Goal: Transaction & Acquisition: Download file/media

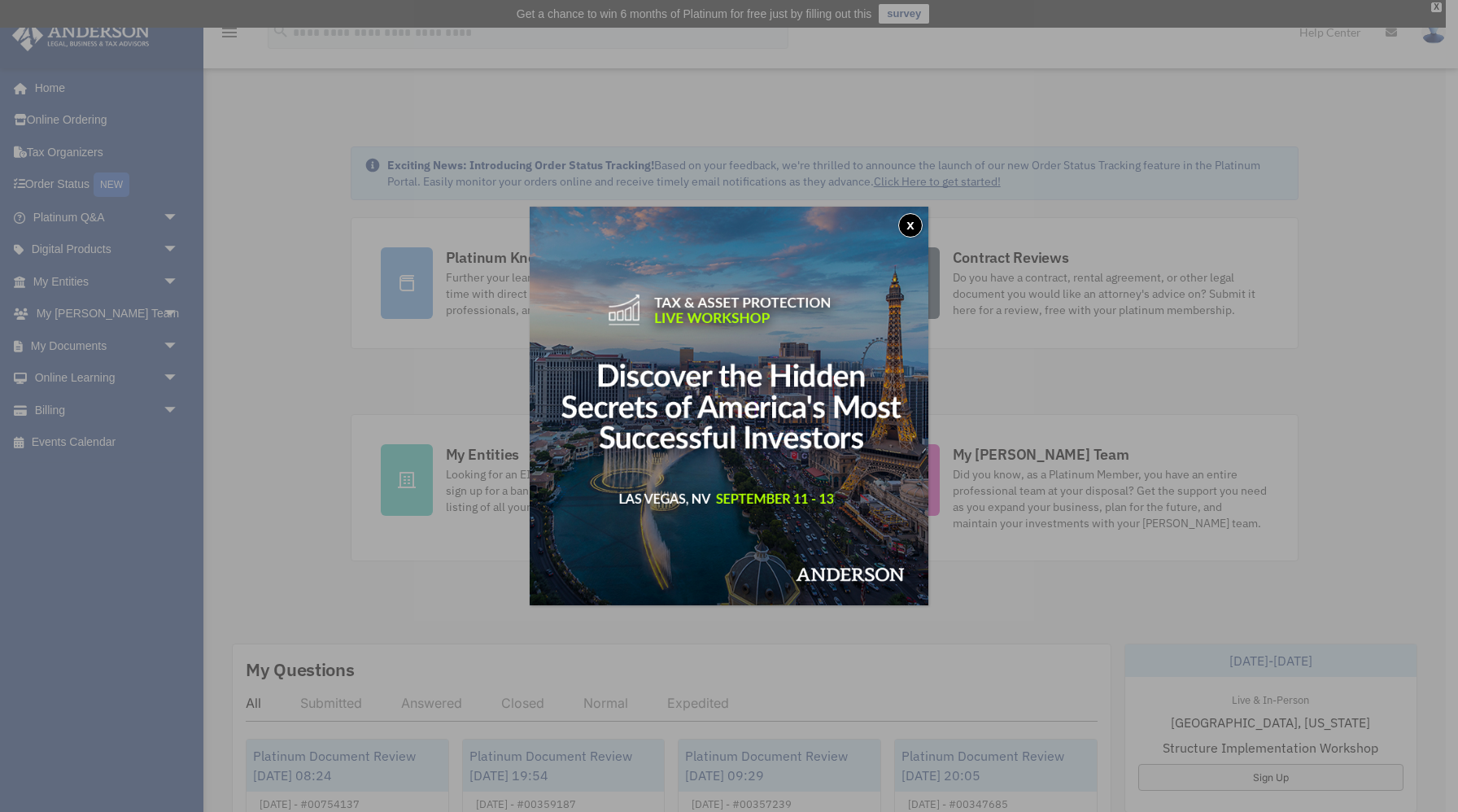
click at [911, 223] on button "x" at bounding box center [910, 226] width 24 height 24
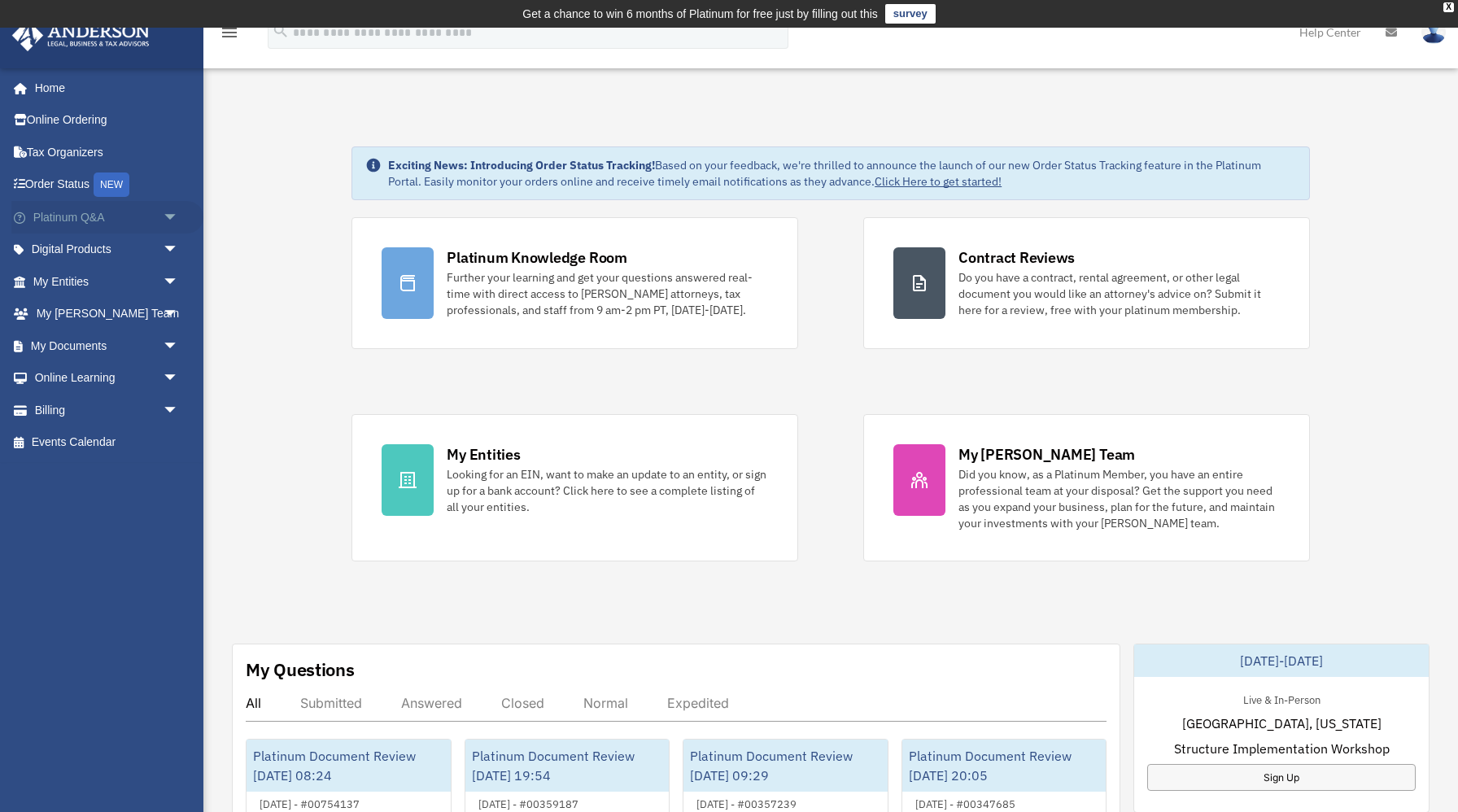
click at [174, 219] on span "arrow_drop_down" at bounding box center [178, 218] width 32 height 33
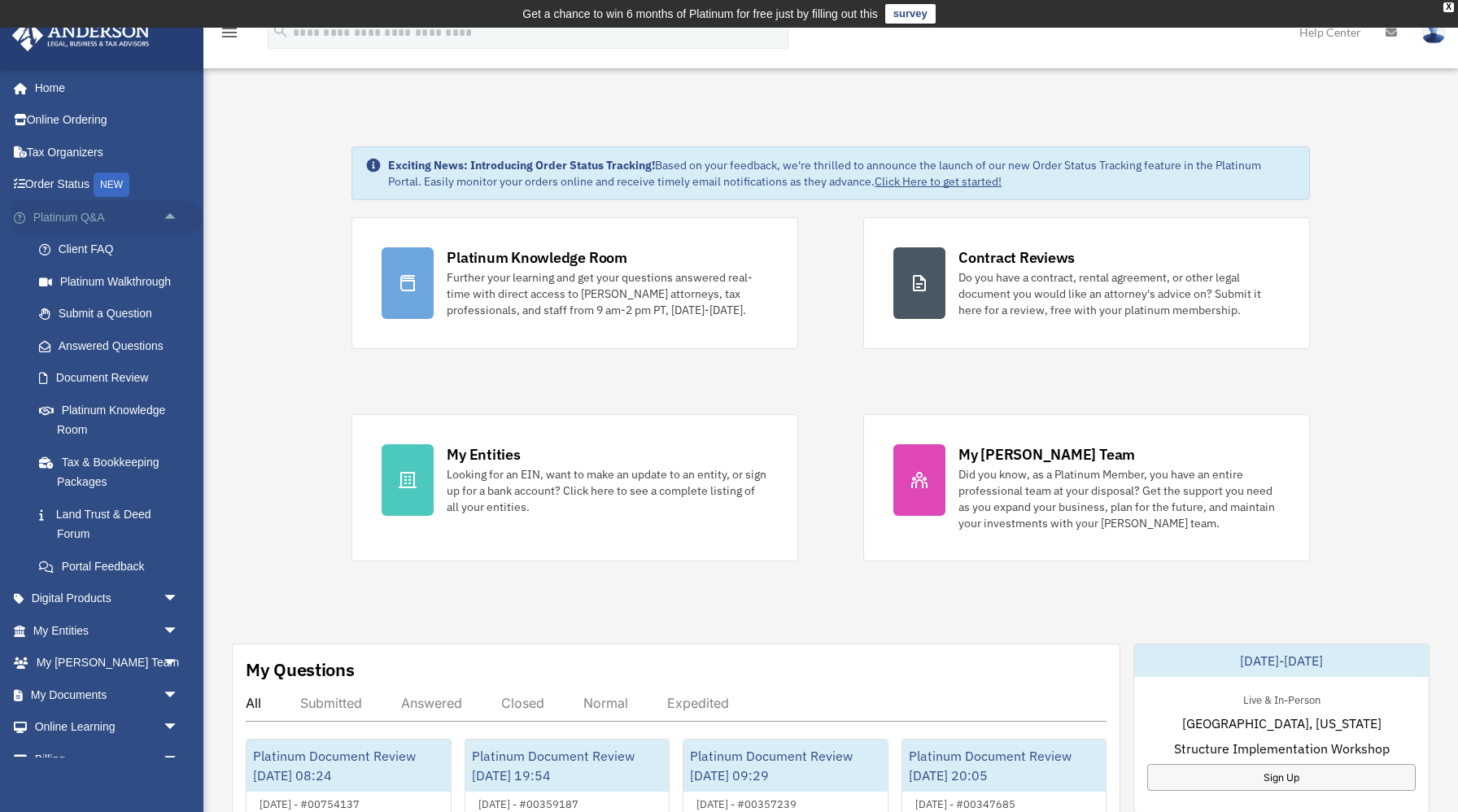
click at [174, 214] on span "arrow_drop_up" at bounding box center [178, 218] width 32 height 33
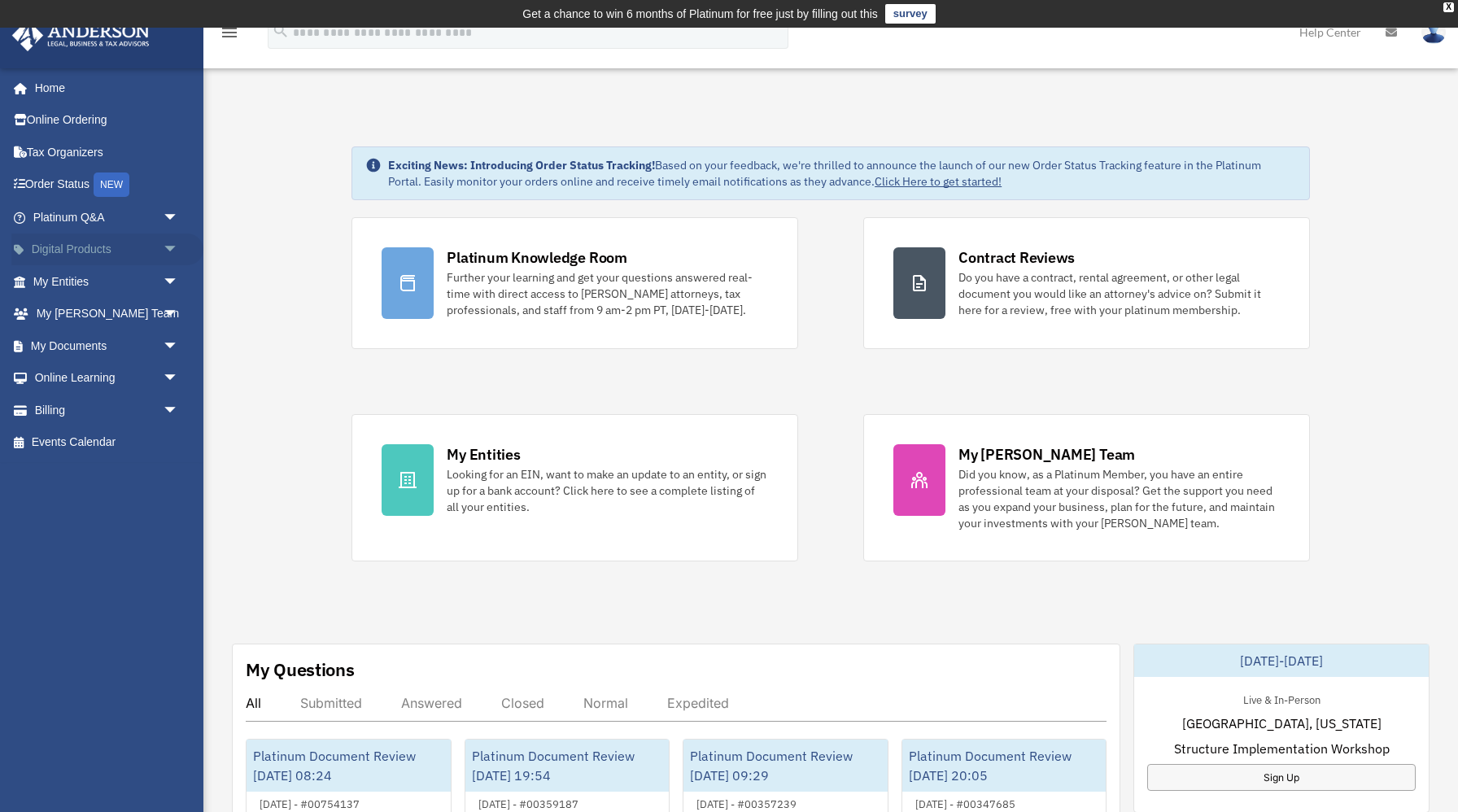
click at [165, 248] on span "arrow_drop_down" at bounding box center [178, 251] width 32 height 33
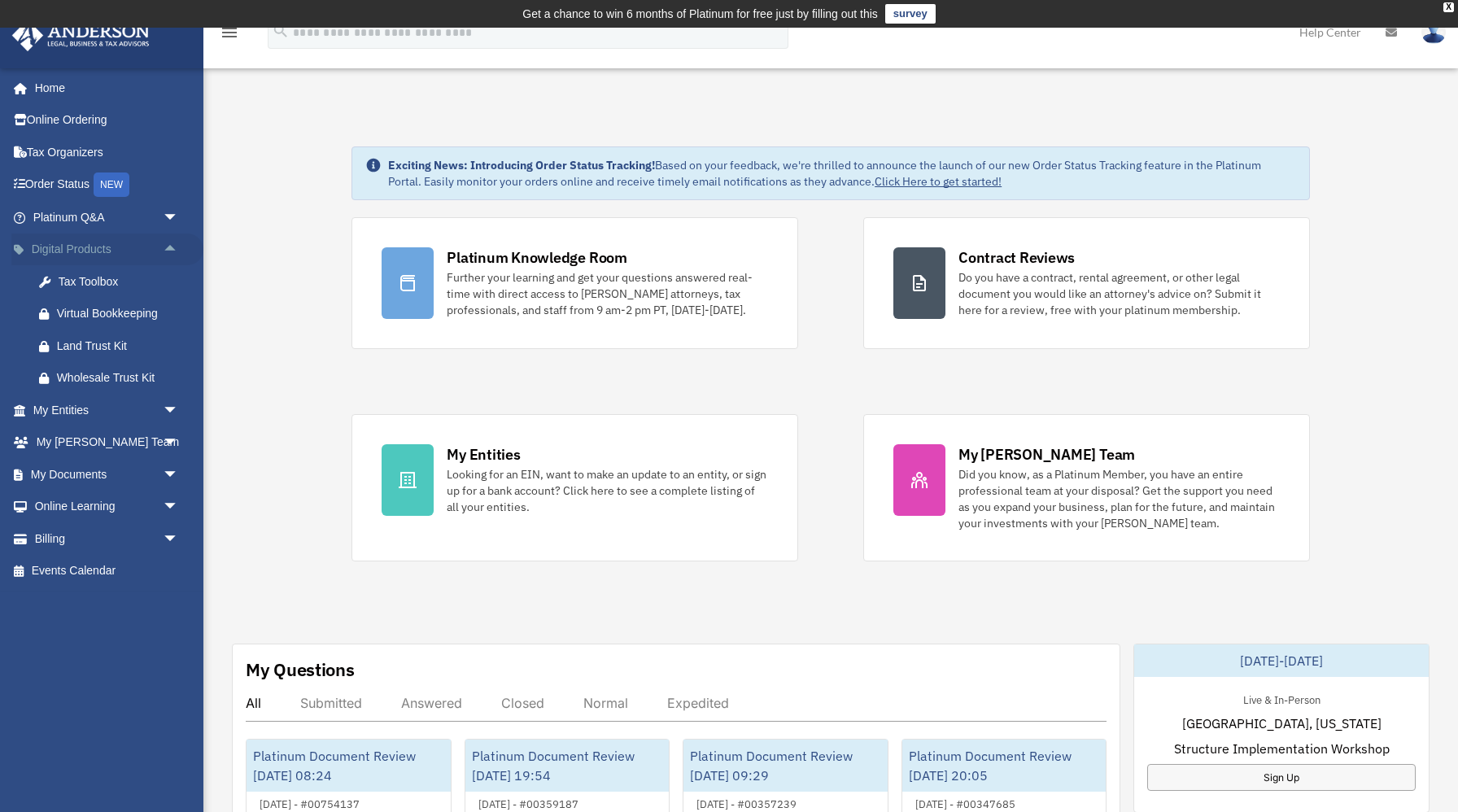
click at [165, 248] on span "arrow_drop_up" at bounding box center [178, 251] width 32 height 33
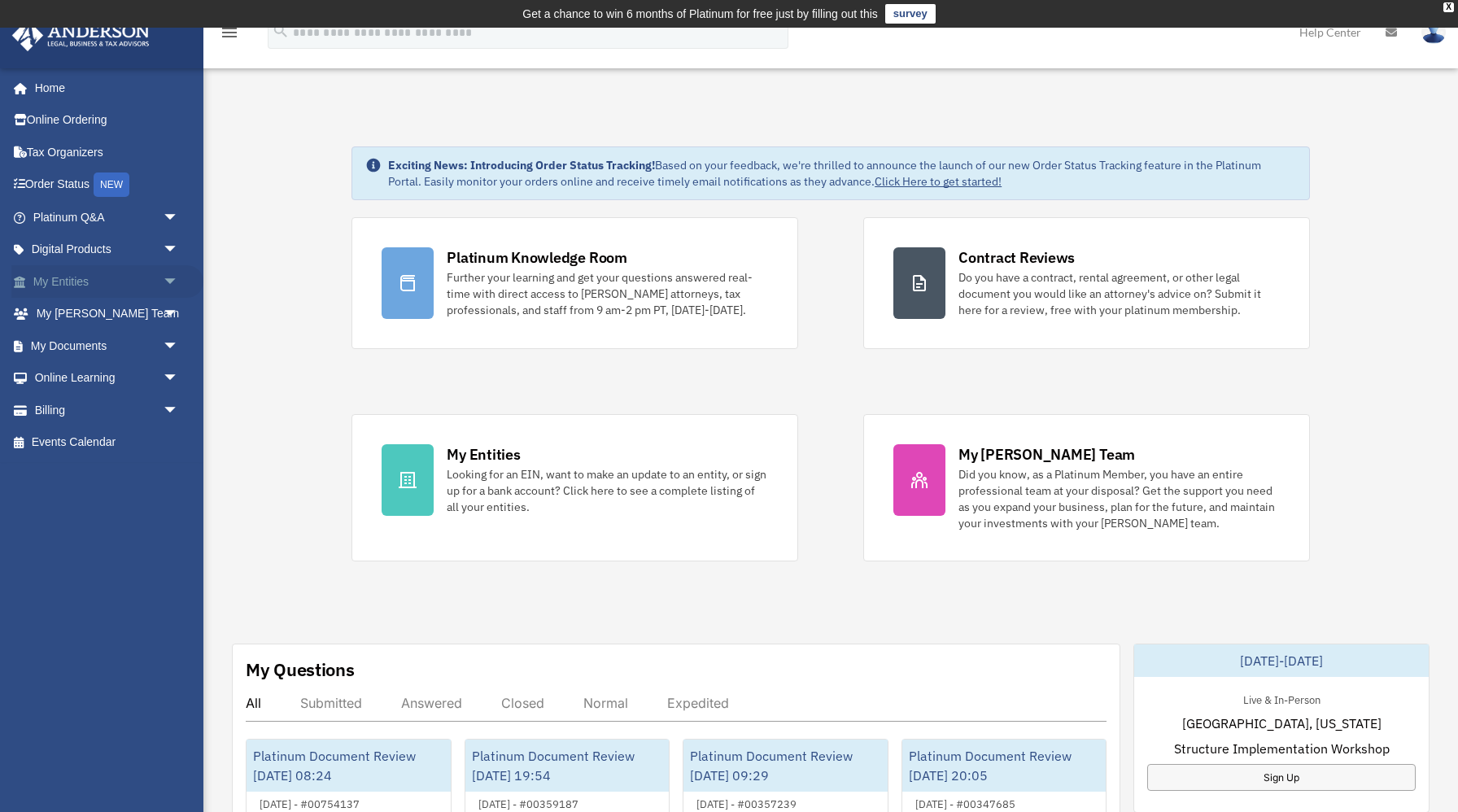
click at [165, 279] on span "arrow_drop_down" at bounding box center [178, 282] width 32 height 33
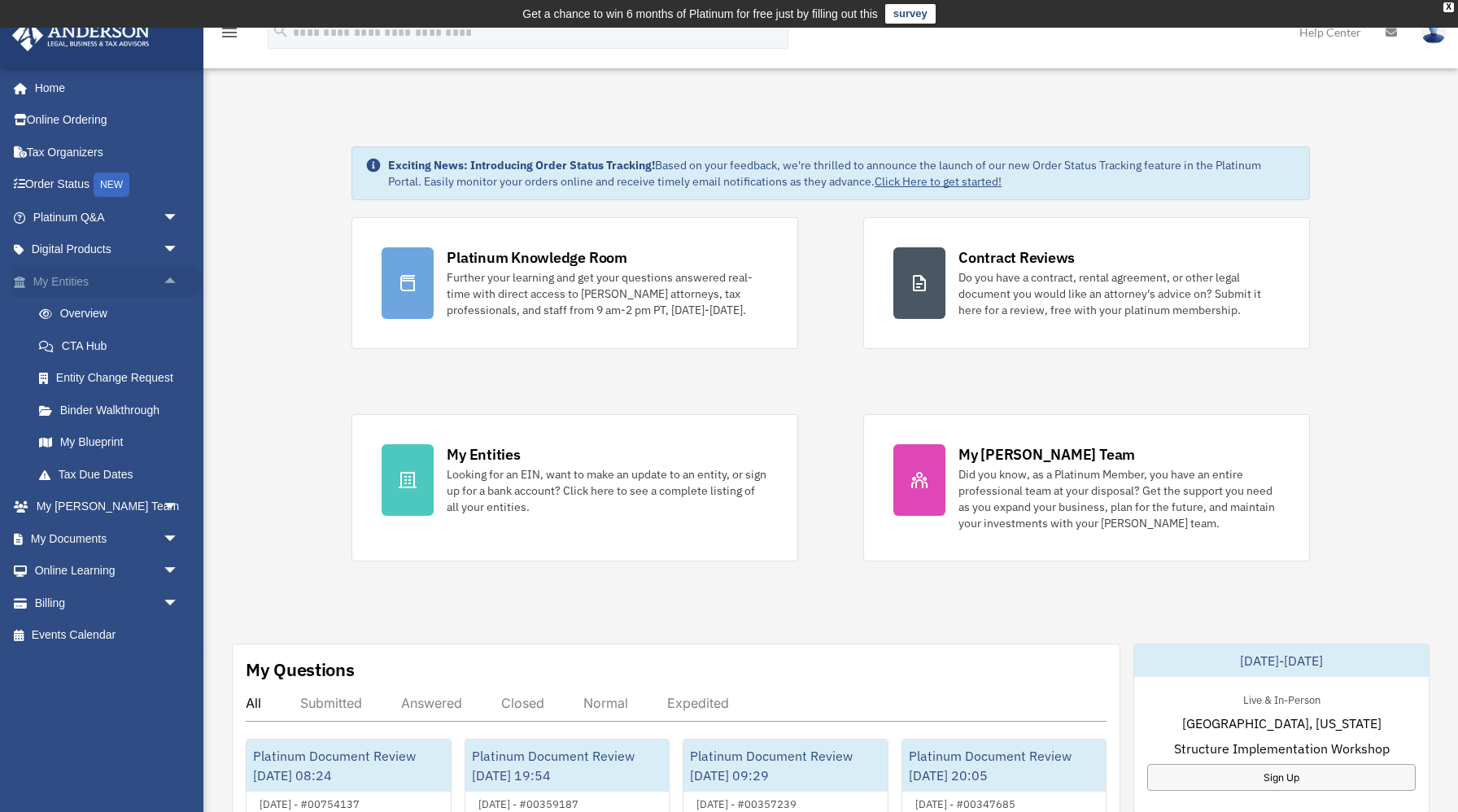
click at [169, 281] on span "arrow_drop_up" at bounding box center [178, 282] width 32 height 33
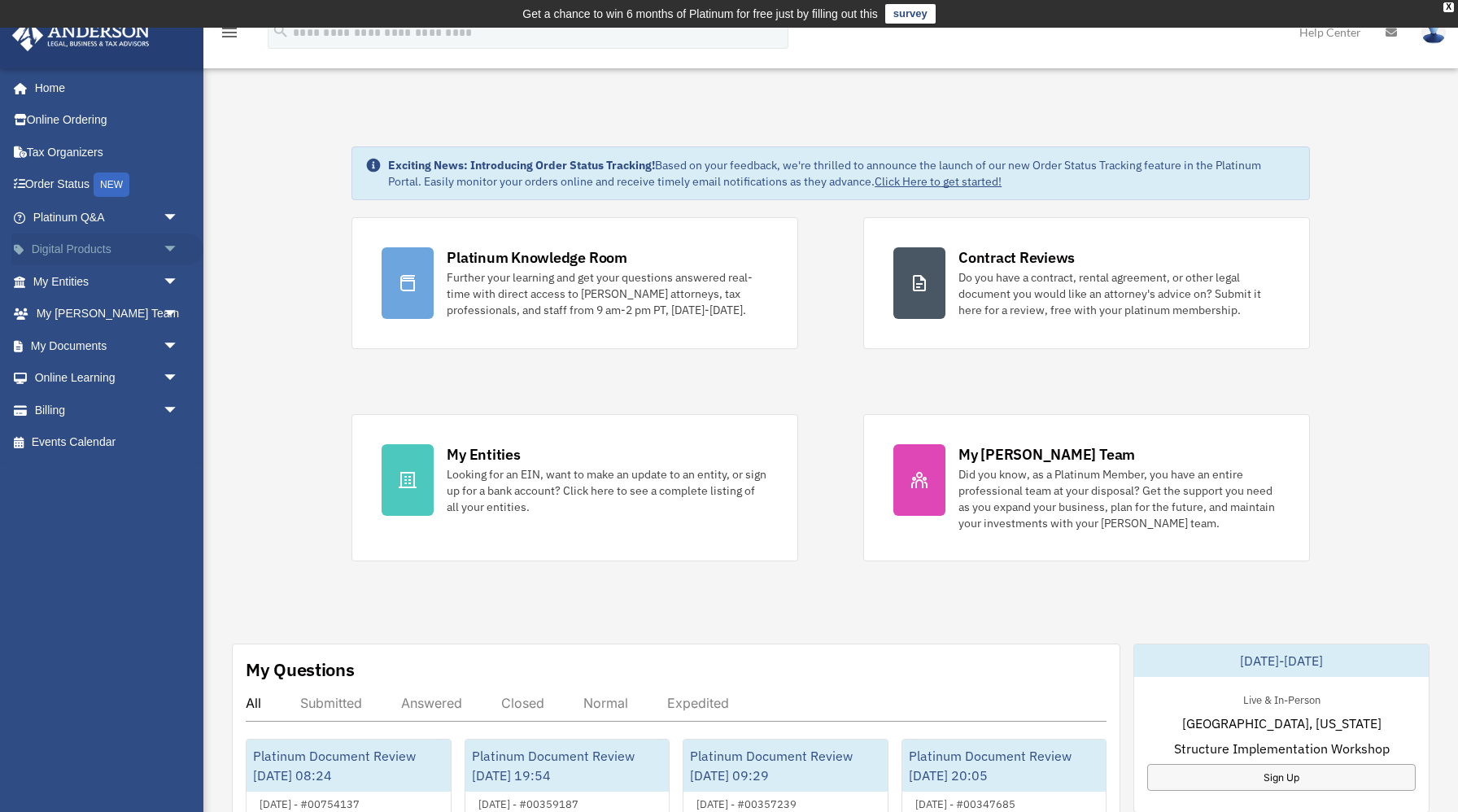
click at [174, 249] on span "arrow_drop_down" at bounding box center [178, 251] width 32 height 33
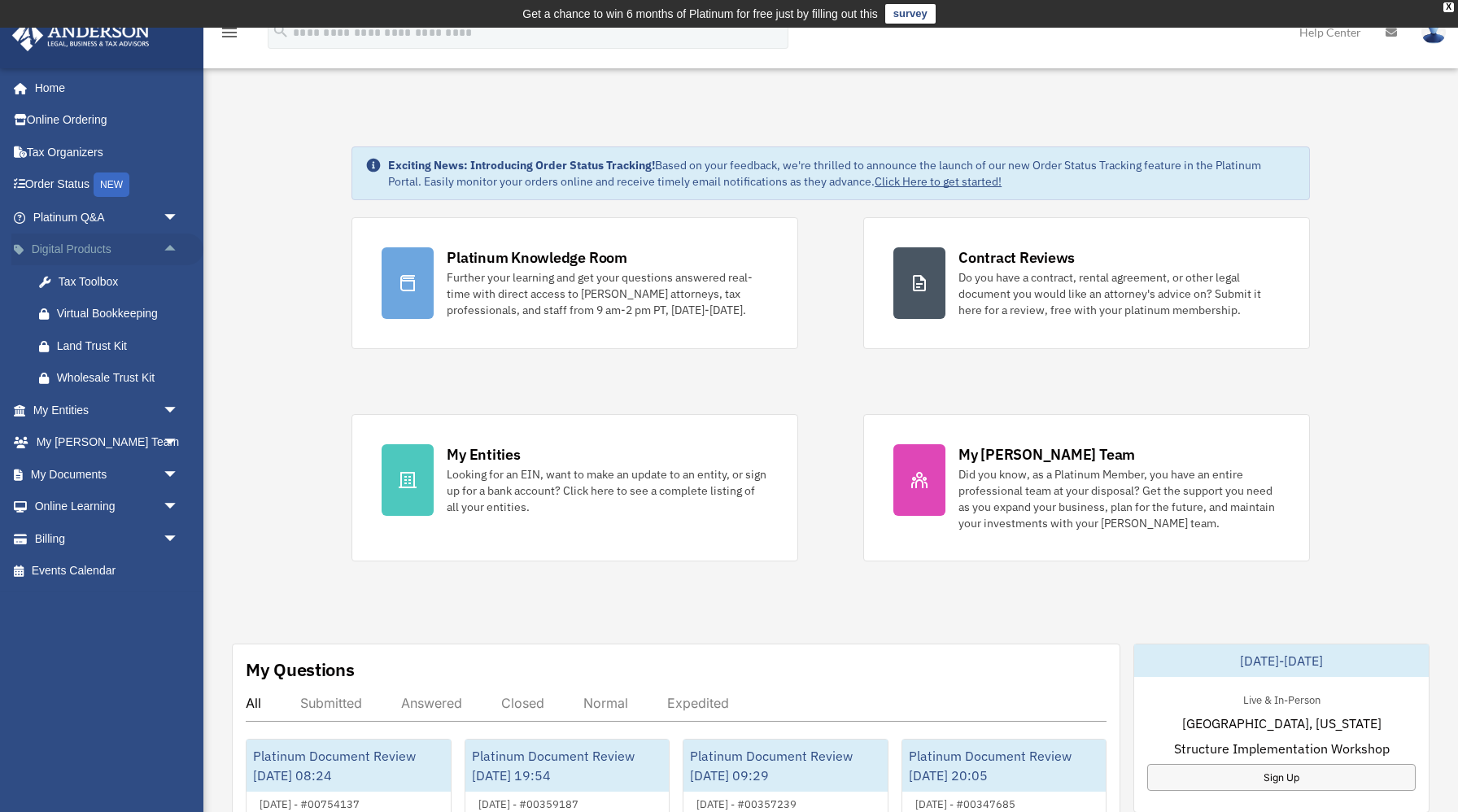
click at [174, 249] on span "arrow_drop_up" at bounding box center [178, 251] width 32 height 33
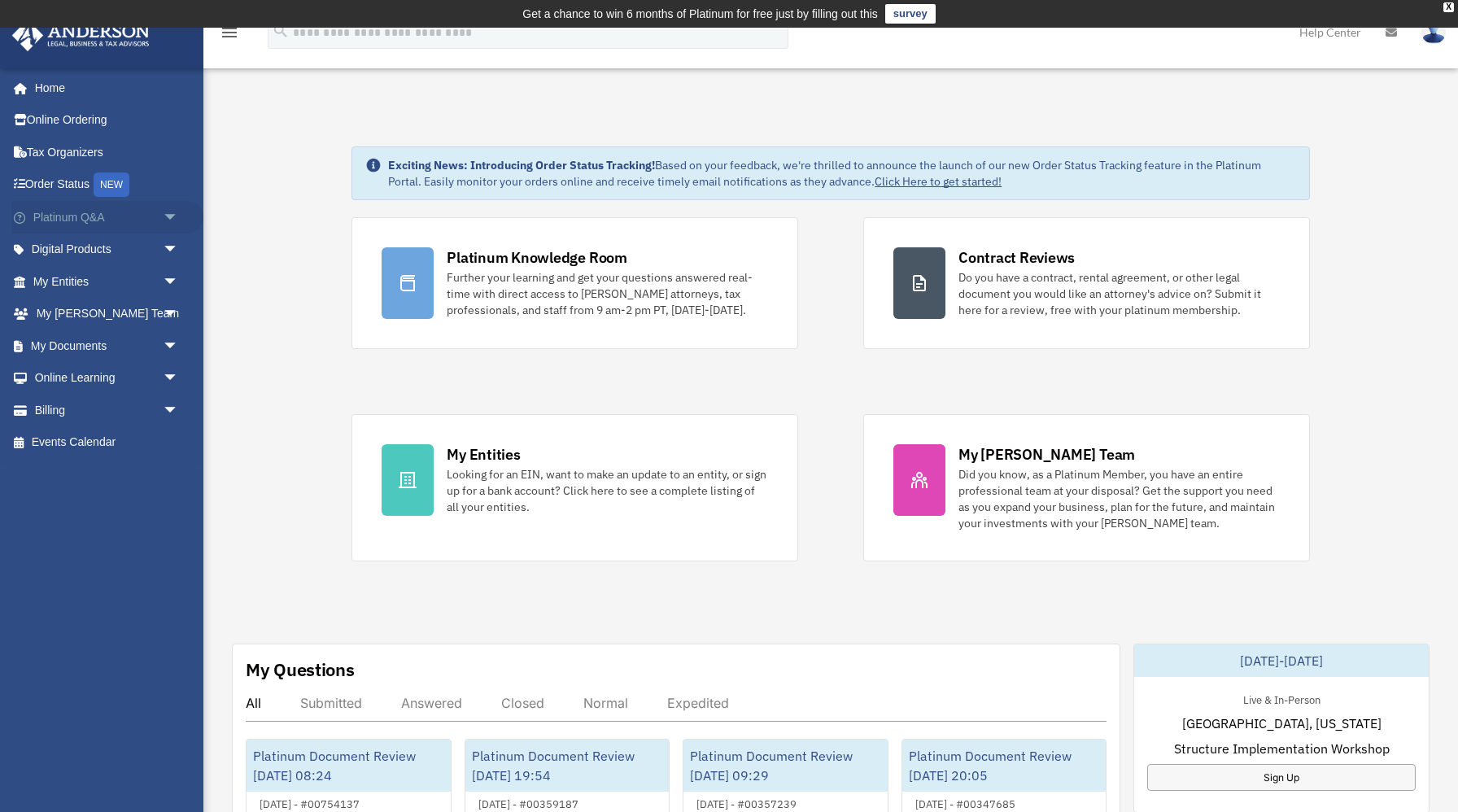
click at [174, 220] on span "arrow_drop_down" at bounding box center [178, 218] width 32 height 33
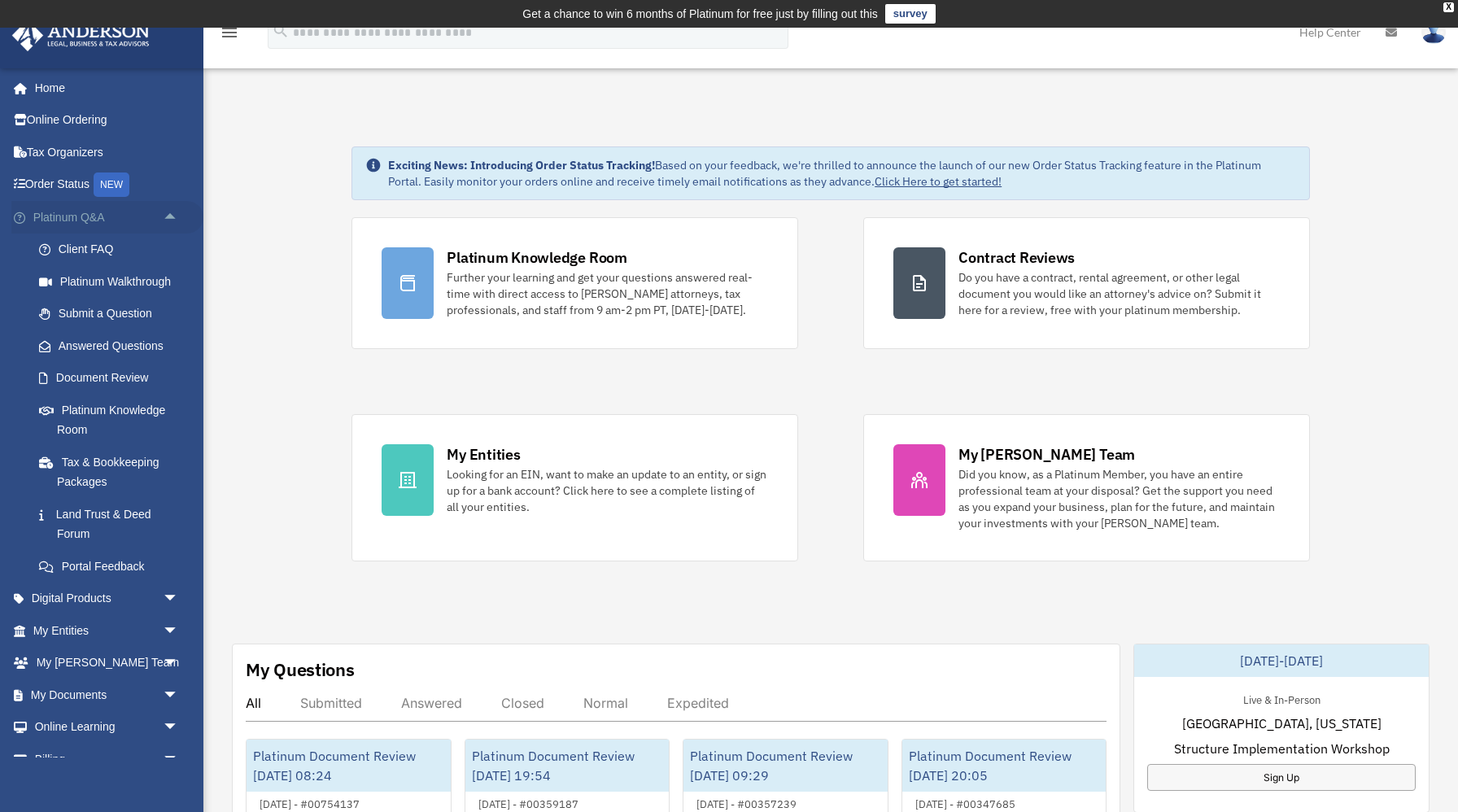
click at [174, 220] on span "arrow_drop_up" at bounding box center [178, 218] width 32 height 33
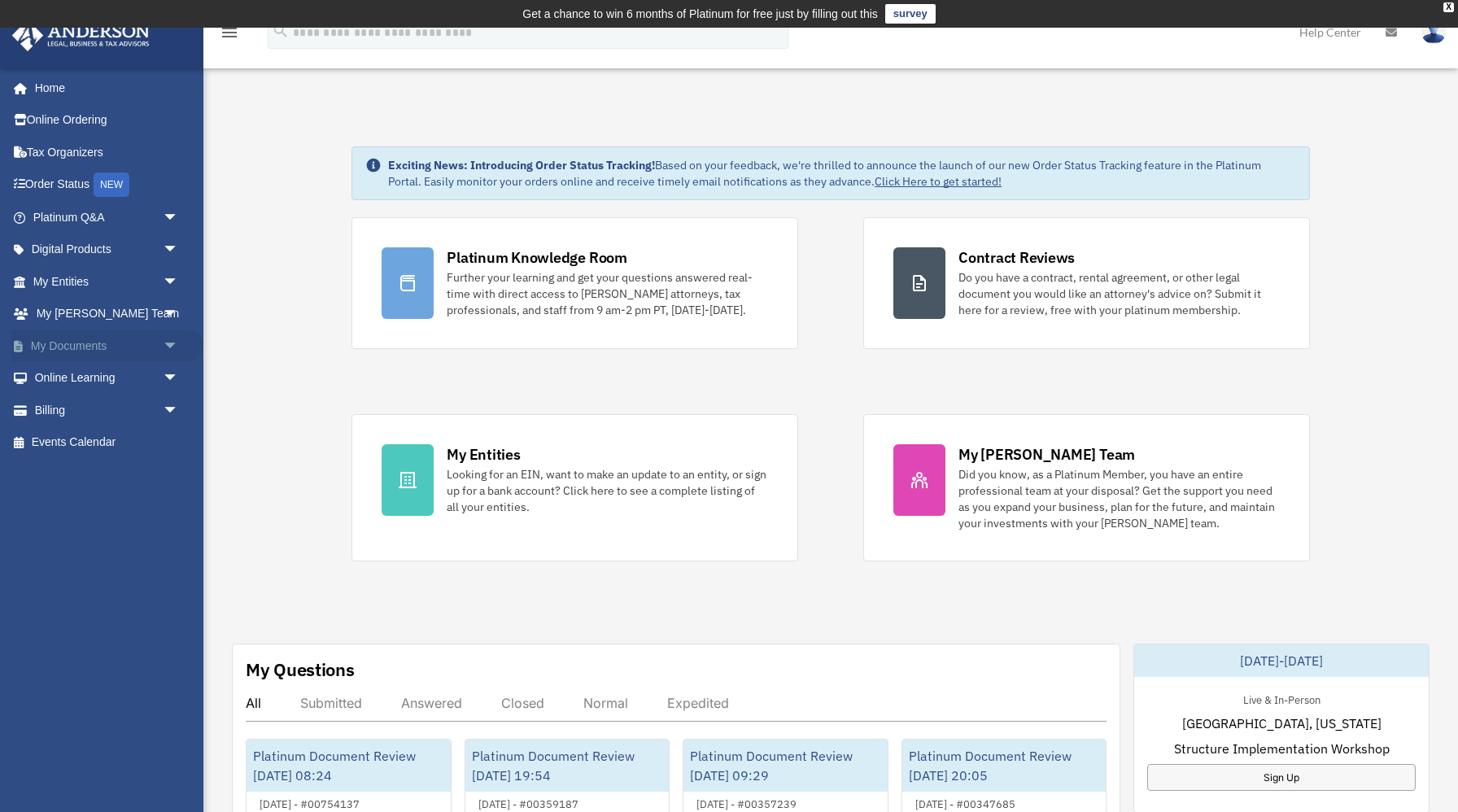
click at [155, 350] on link "My Documents arrow_drop_down" at bounding box center [107, 345] width 192 height 32
click at [168, 349] on span "arrow_drop_down" at bounding box center [178, 346] width 32 height 33
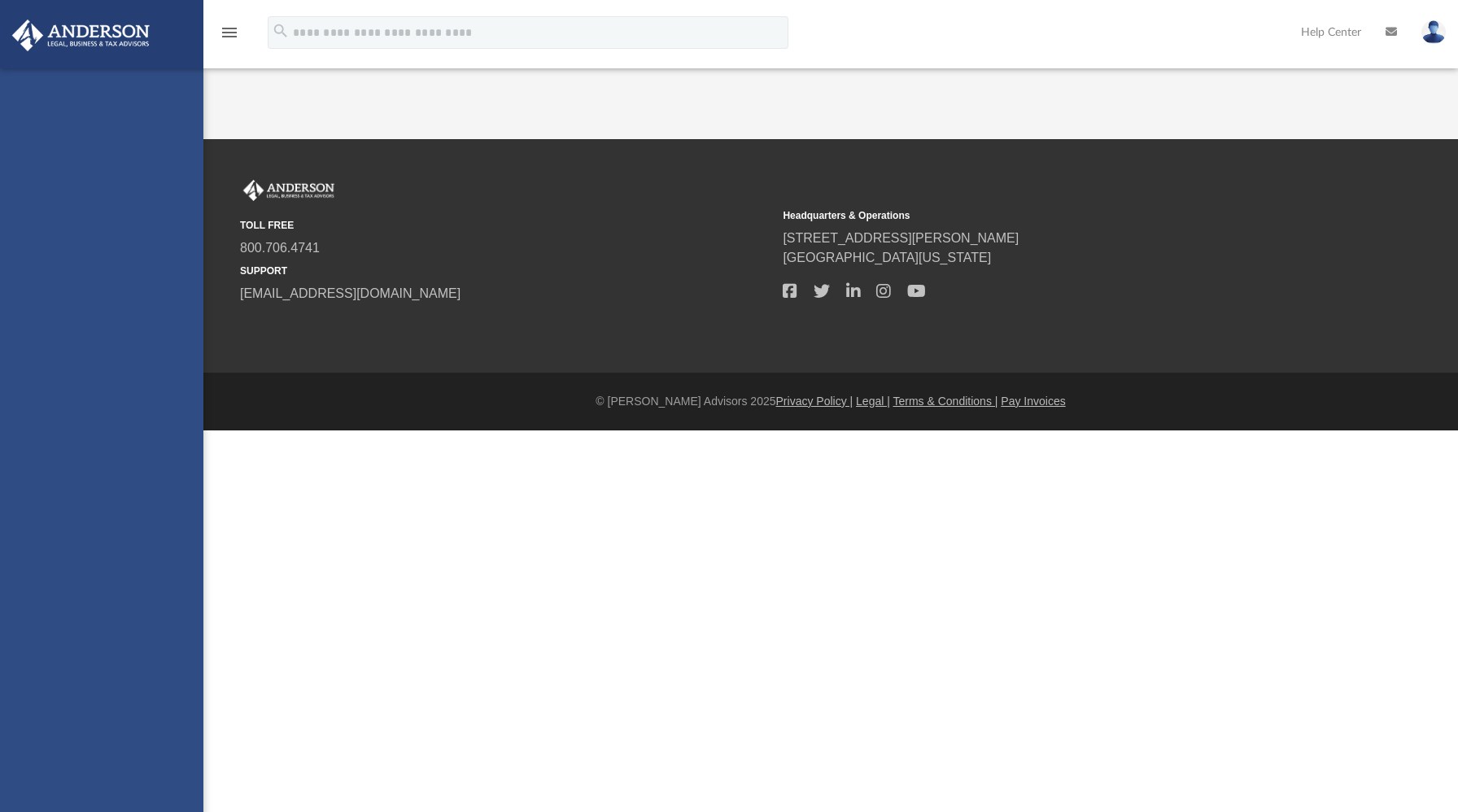
click at [112, 383] on div "renea.aquino@gmail.com Sign Out renea.aquino@gmail.com Home Online Ordering Tax…" at bounding box center [101, 474] width 203 height 812
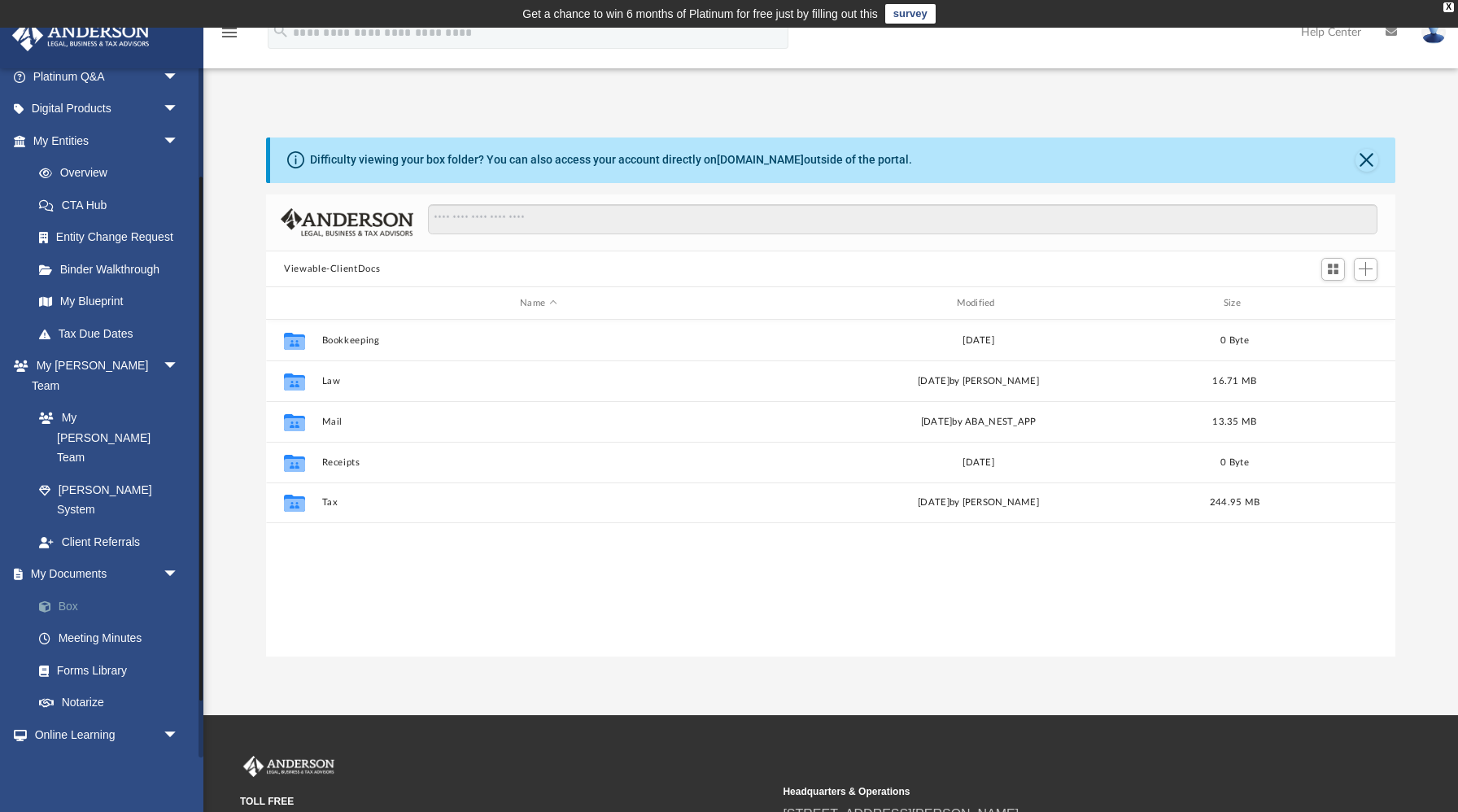
scroll to position [144, 0]
click at [81, 586] on link "Box" at bounding box center [113, 602] width 181 height 32
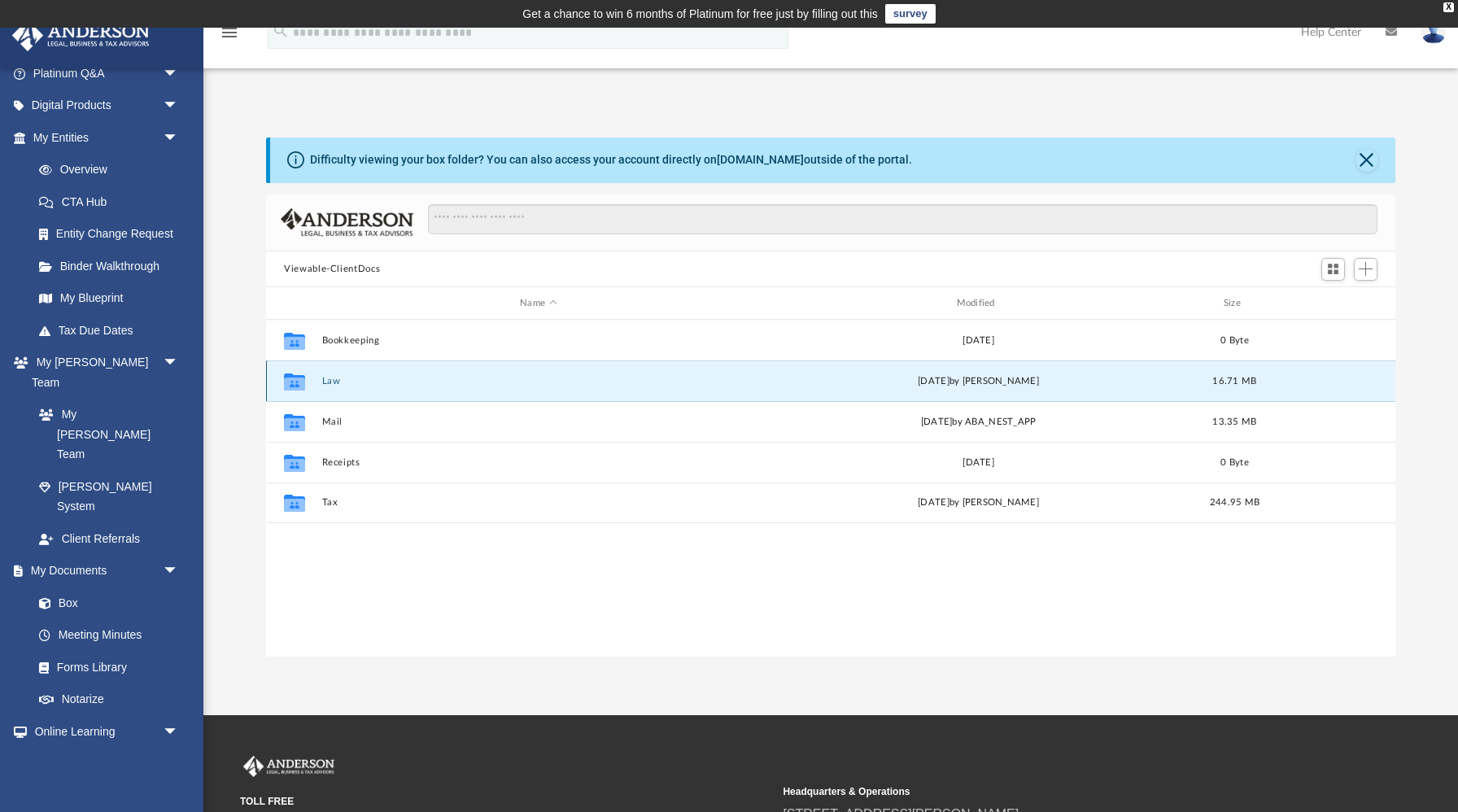
click at [328, 383] on button "Law" at bounding box center [538, 380] width 432 height 10
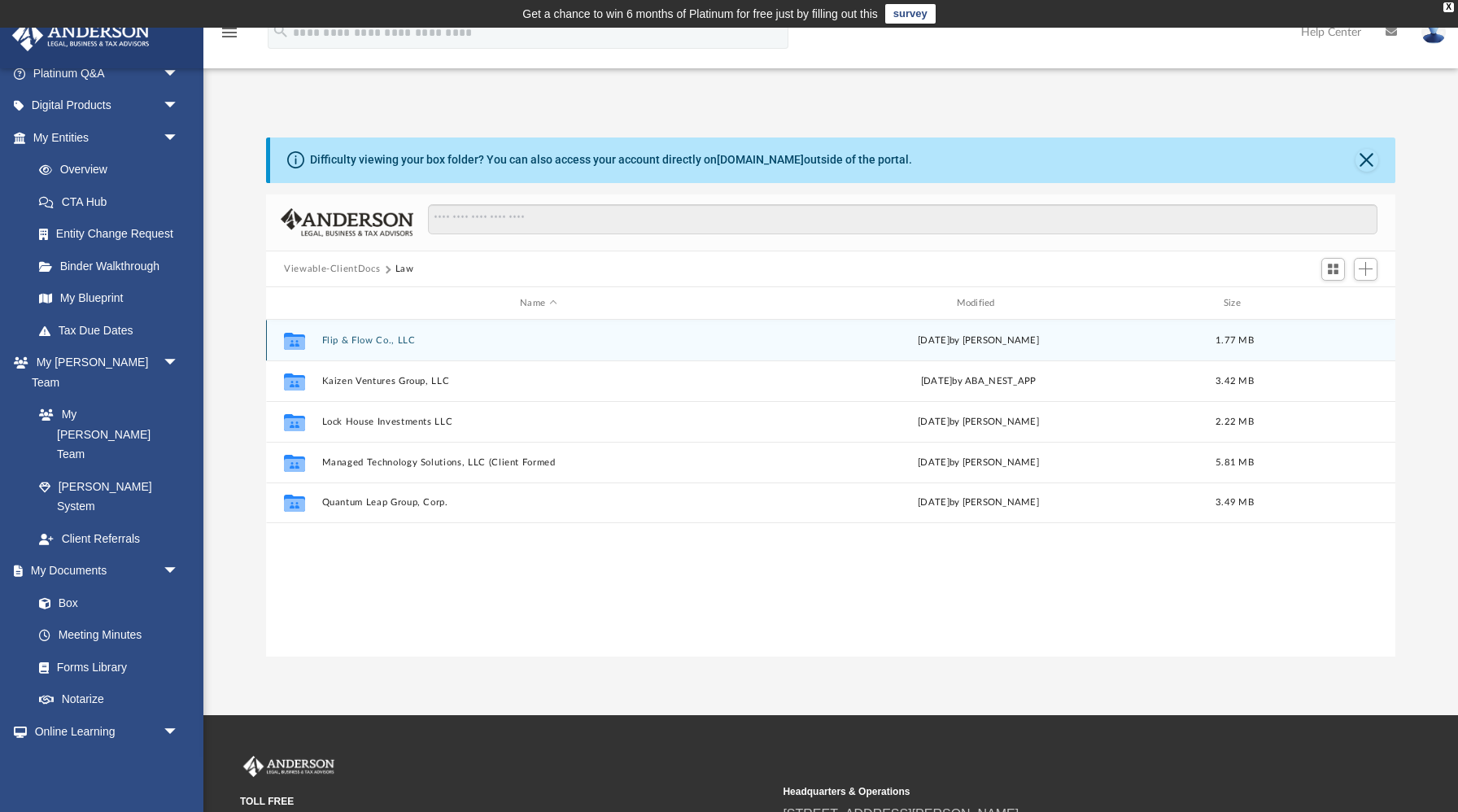
click at [367, 342] on button "Flip & Flow Co., LLC" at bounding box center [538, 340] width 432 height 10
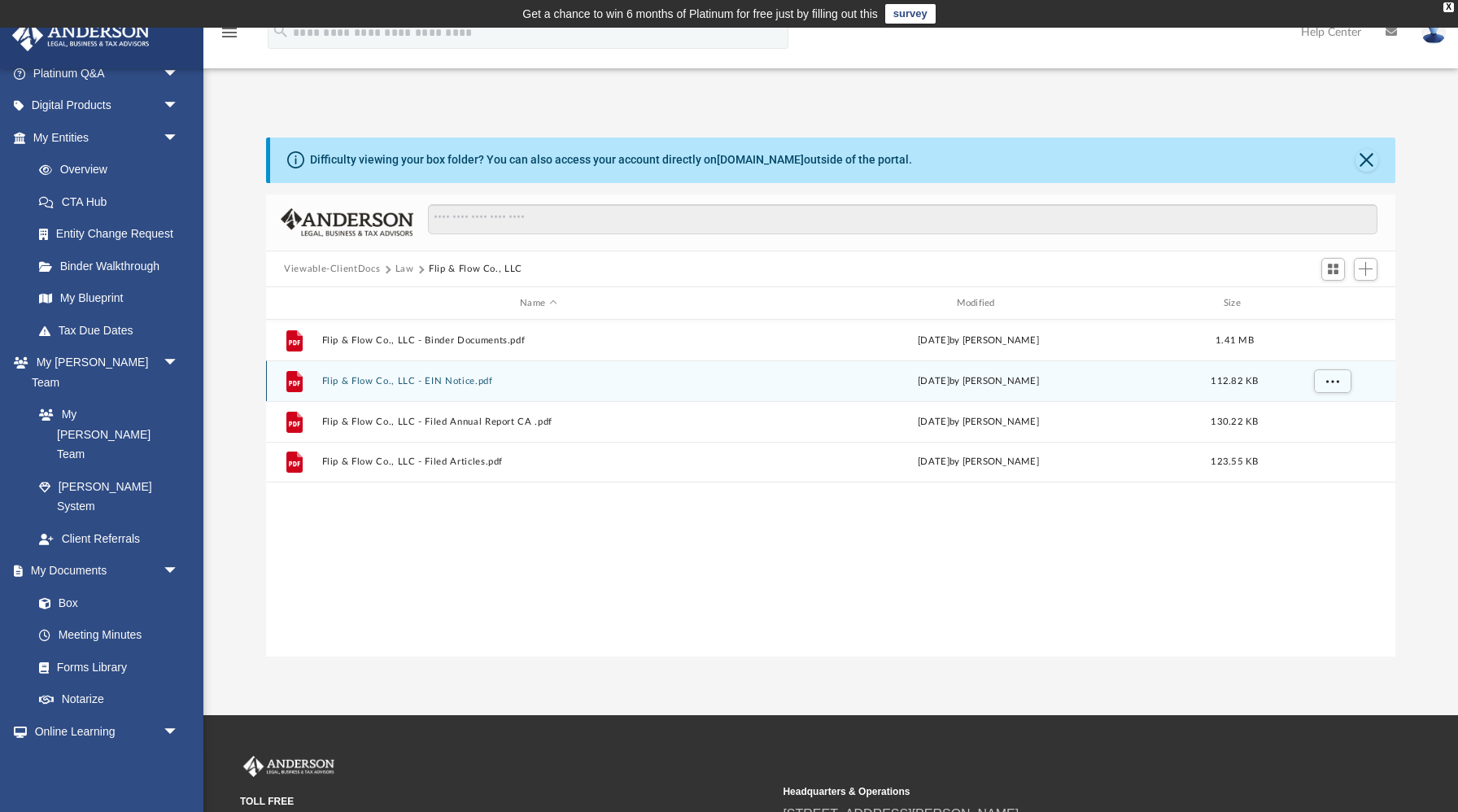
click at [435, 378] on button "Flip & Flow Co., LLC - EIN Notice.pdf" at bounding box center [538, 380] width 432 height 10
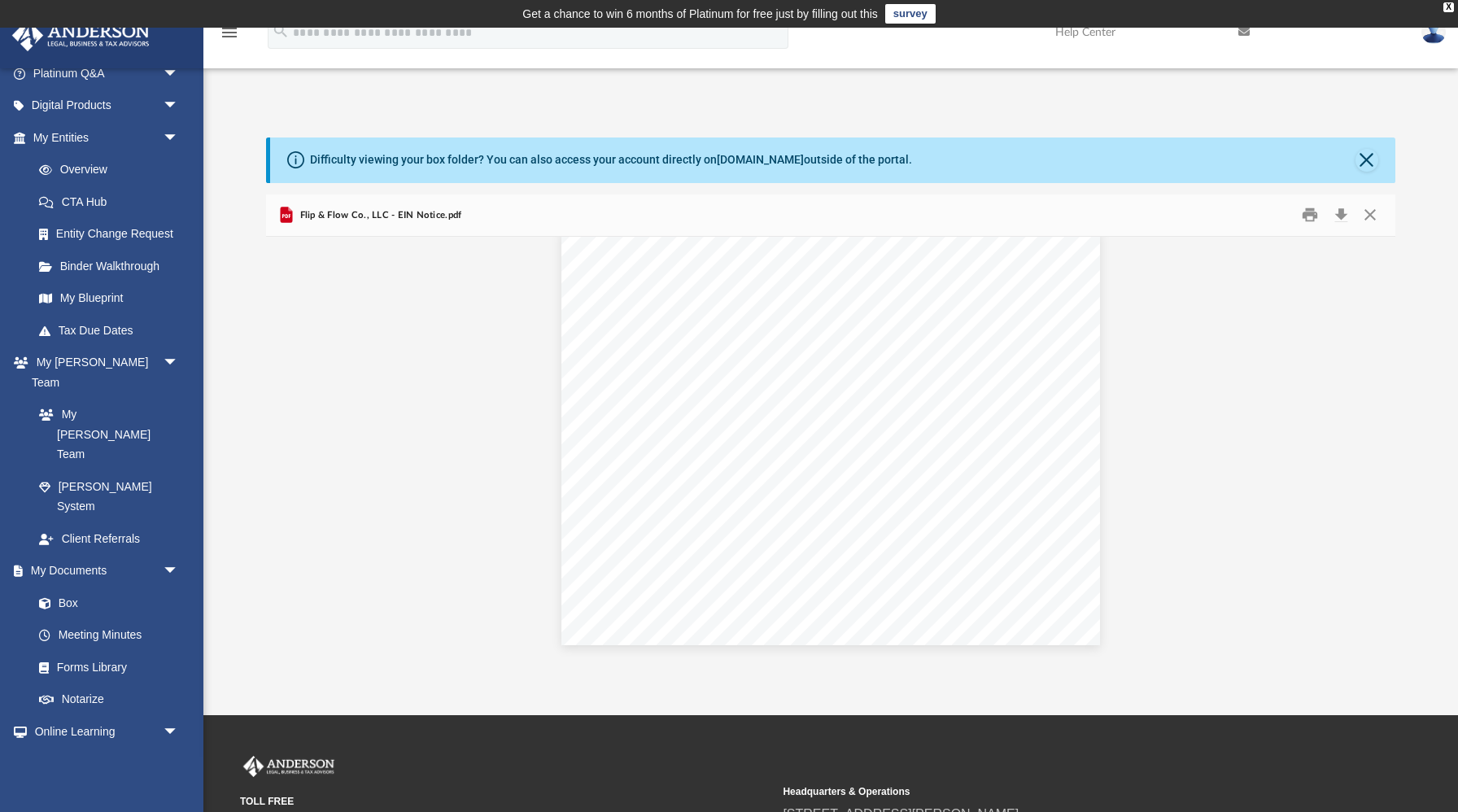
scroll to position [0, 0]
click at [1338, 213] on button "Download" at bounding box center [1341, 214] width 30 height 25
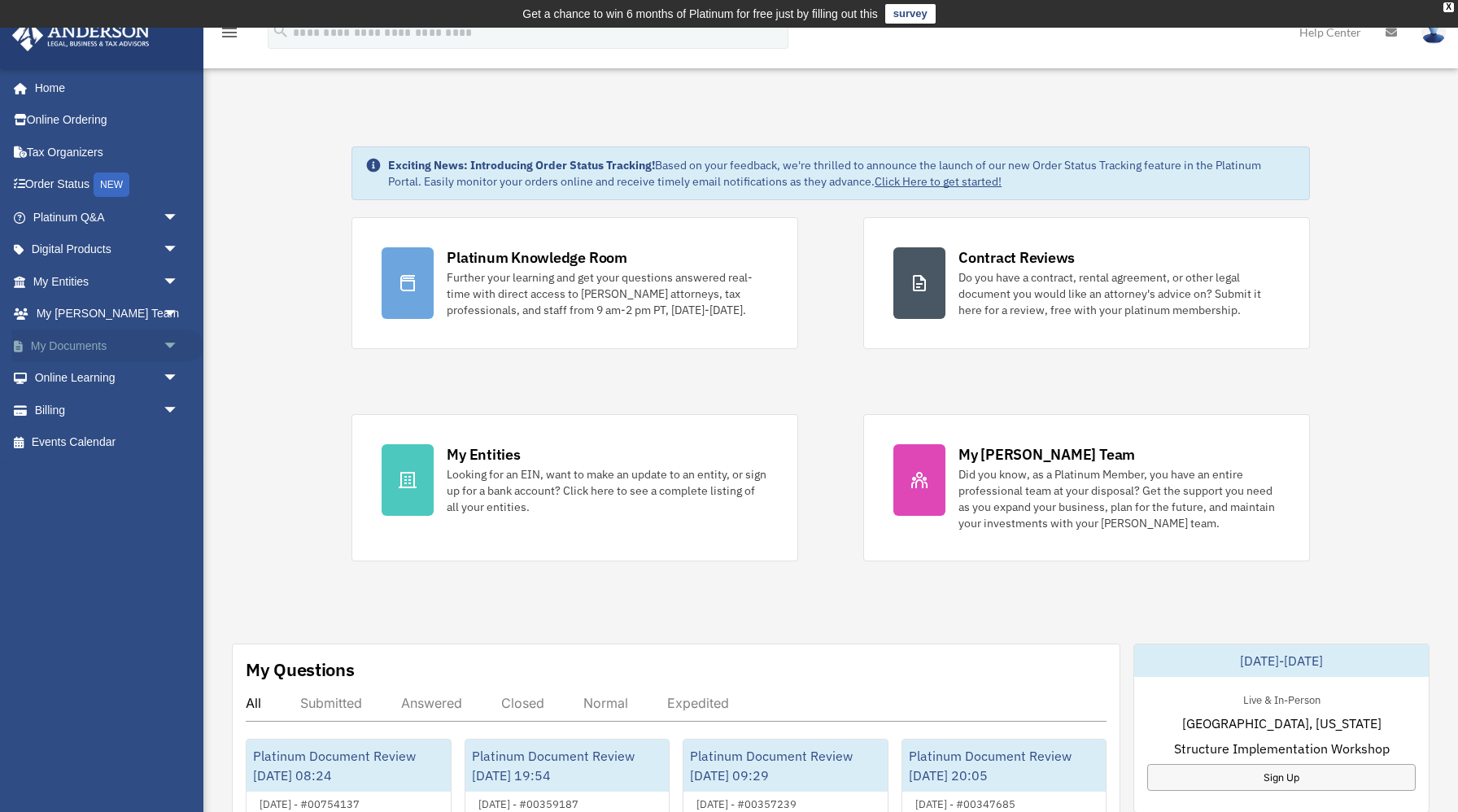
click at [167, 345] on span "arrow_drop_down" at bounding box center [178, 346] width 32 height 33
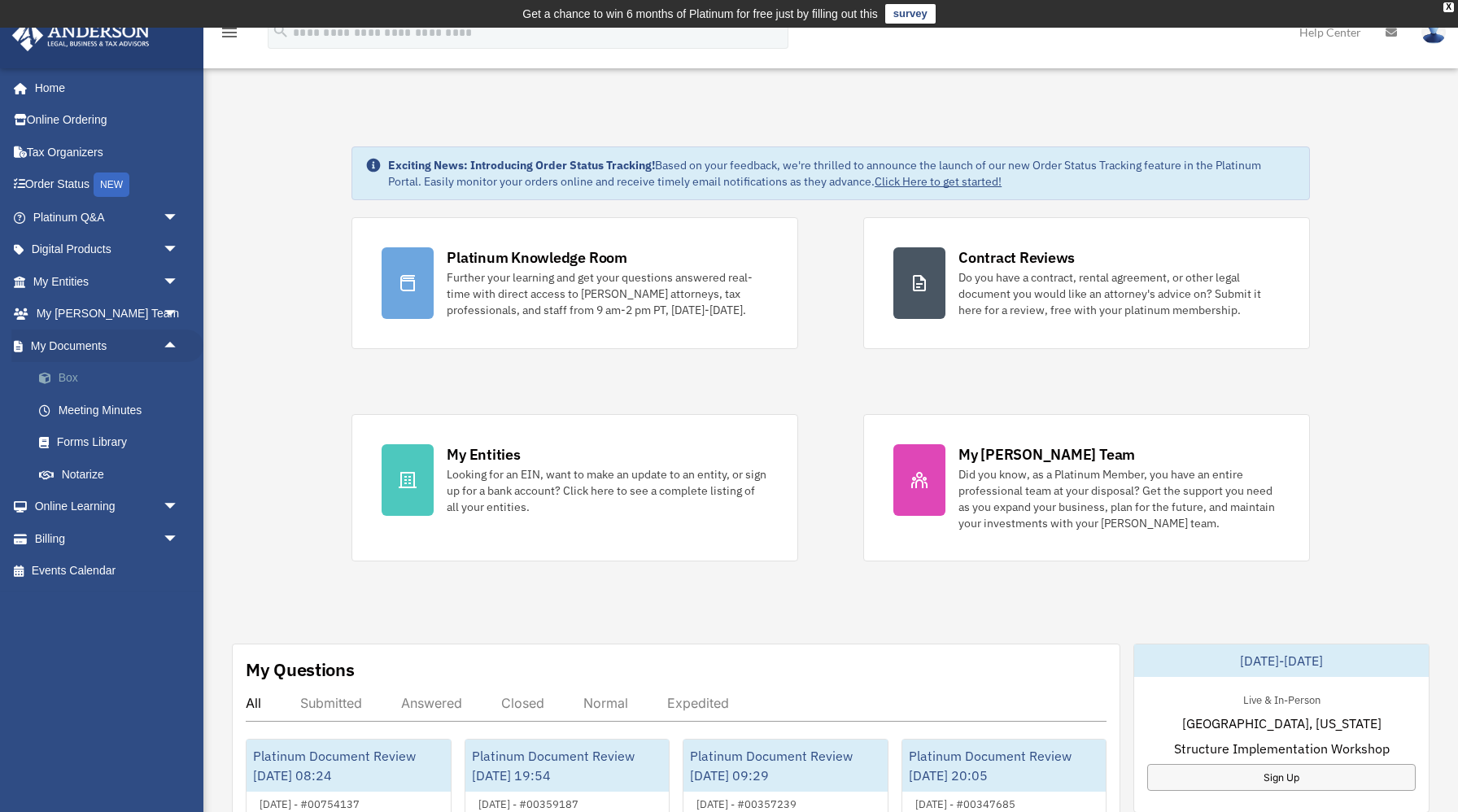
click at [147, 379] on link "Box" at bounding box center [113, 378] width 181 height 32
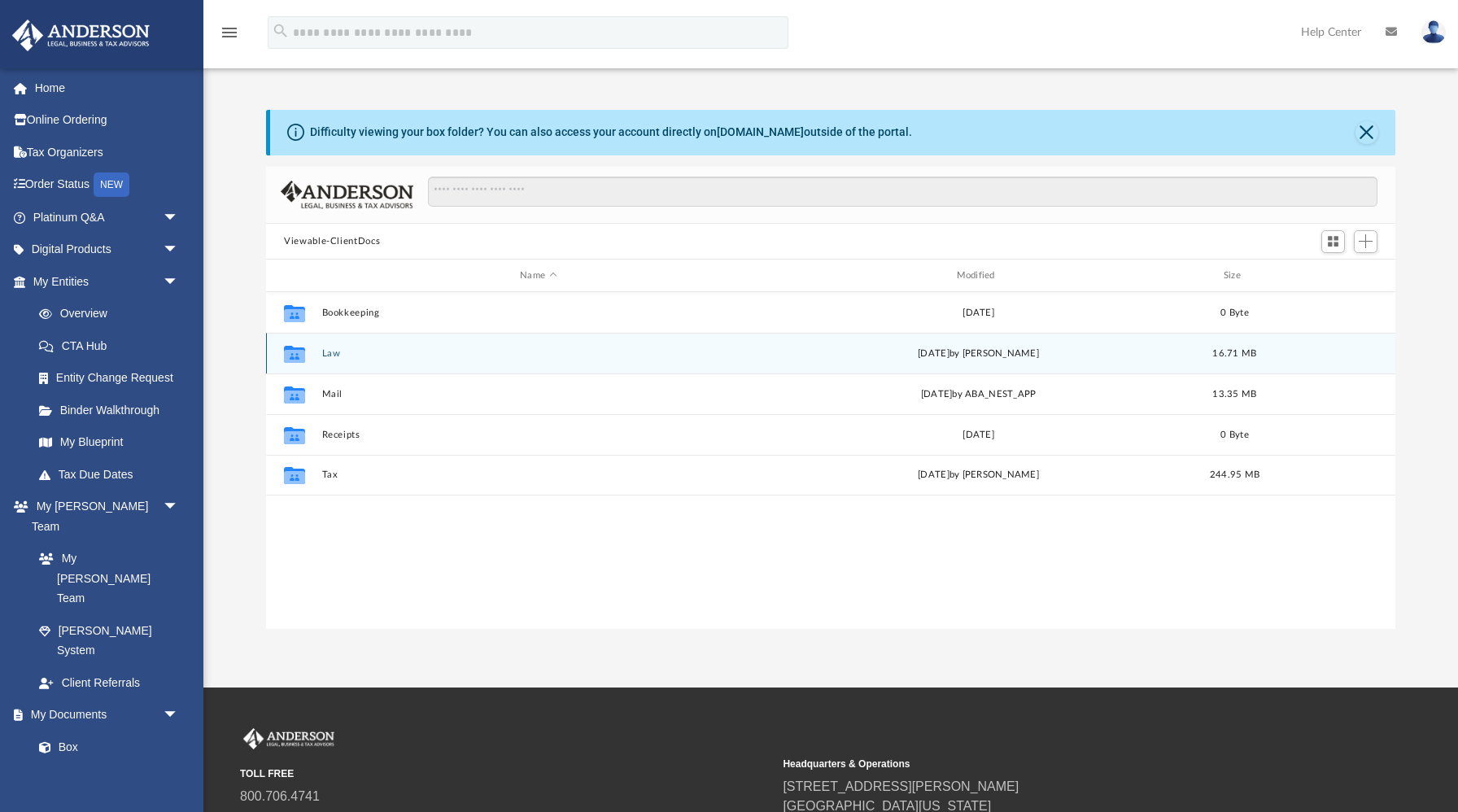
scroll to position [369, 1129]
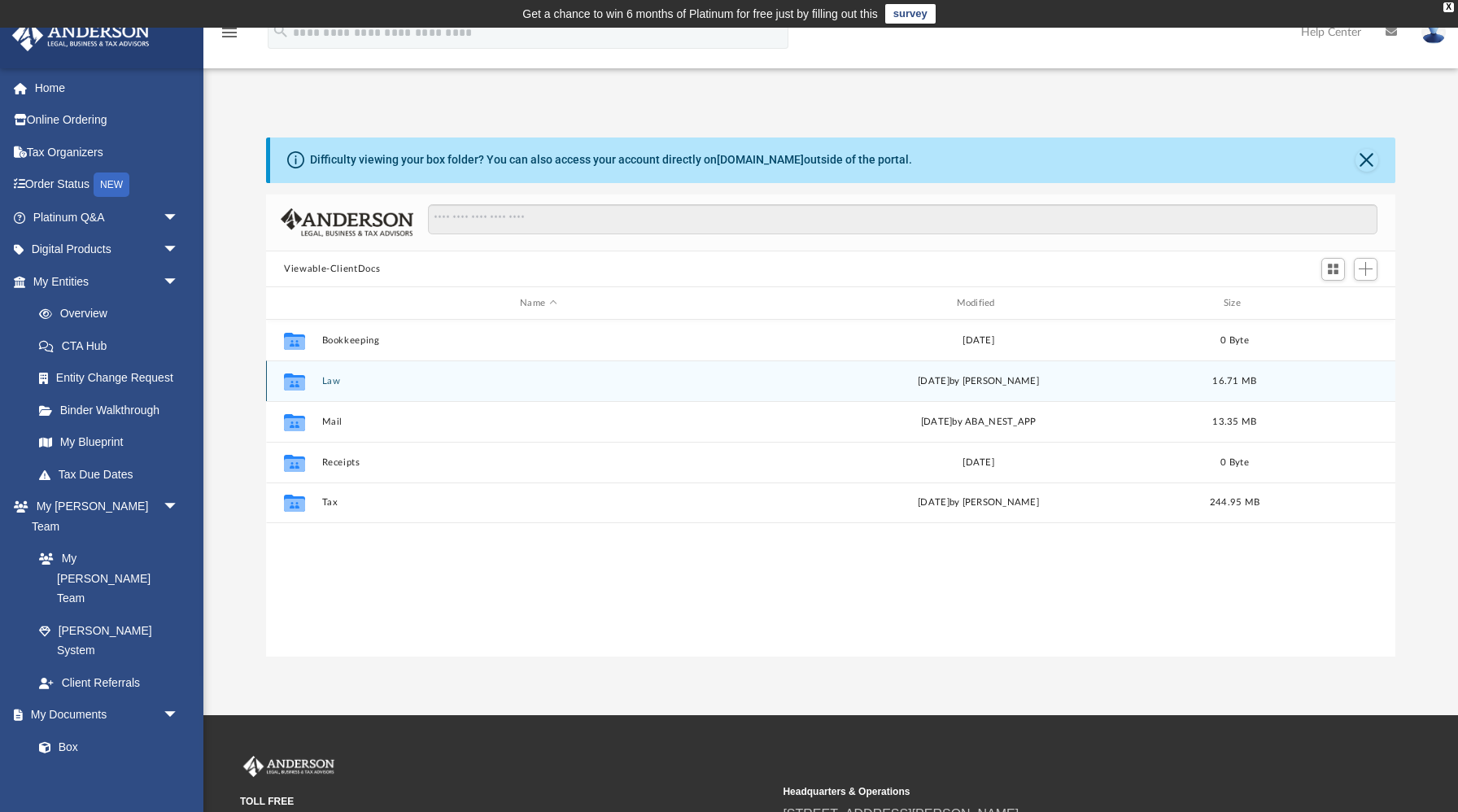
click at [333, 385] on button "Law" at bounding box center [538, 380] width 432 height 10
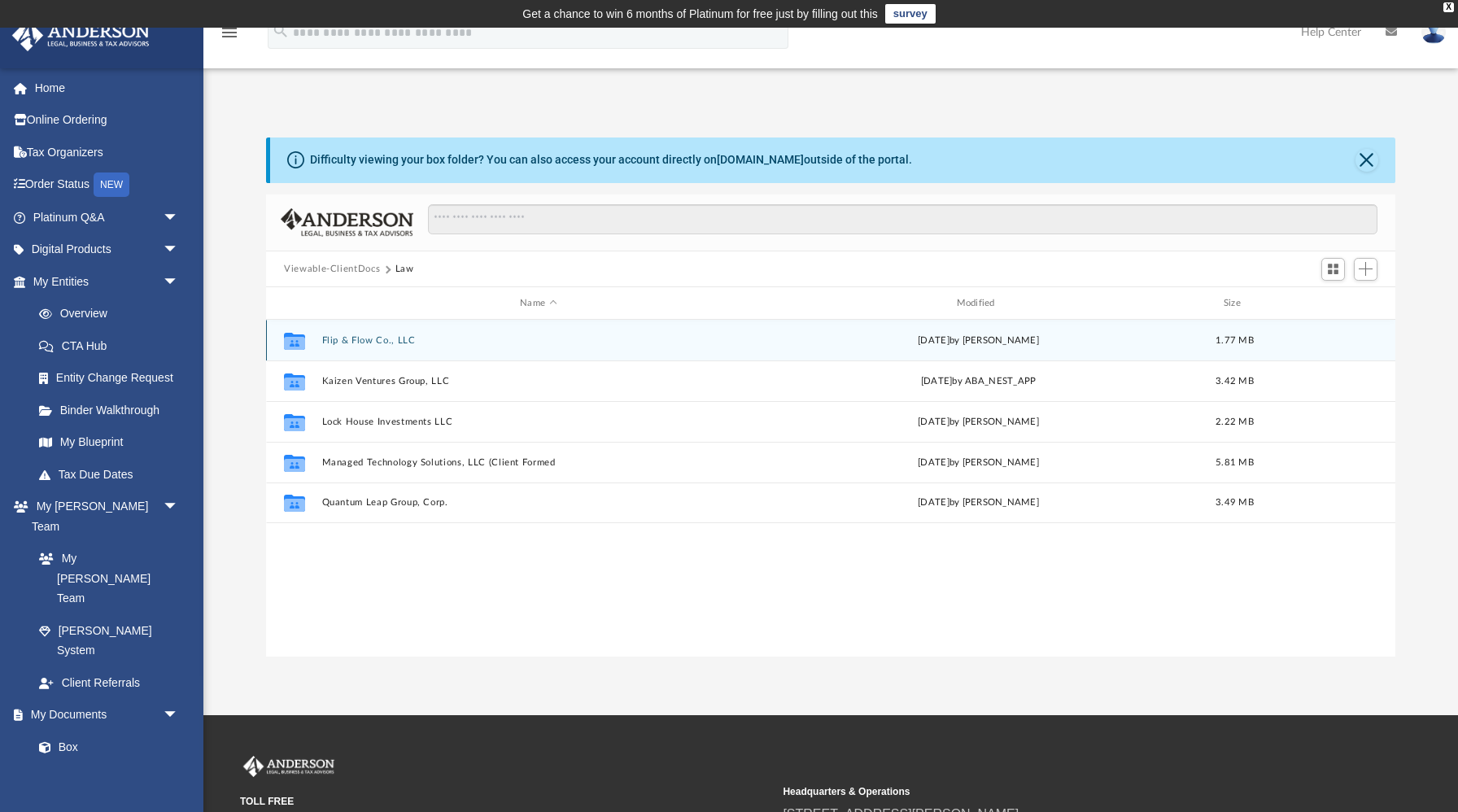
click at [367, 341] on button "Flip & Flow Co., LLC" at bounding box center [538, 340] width 432 height 10
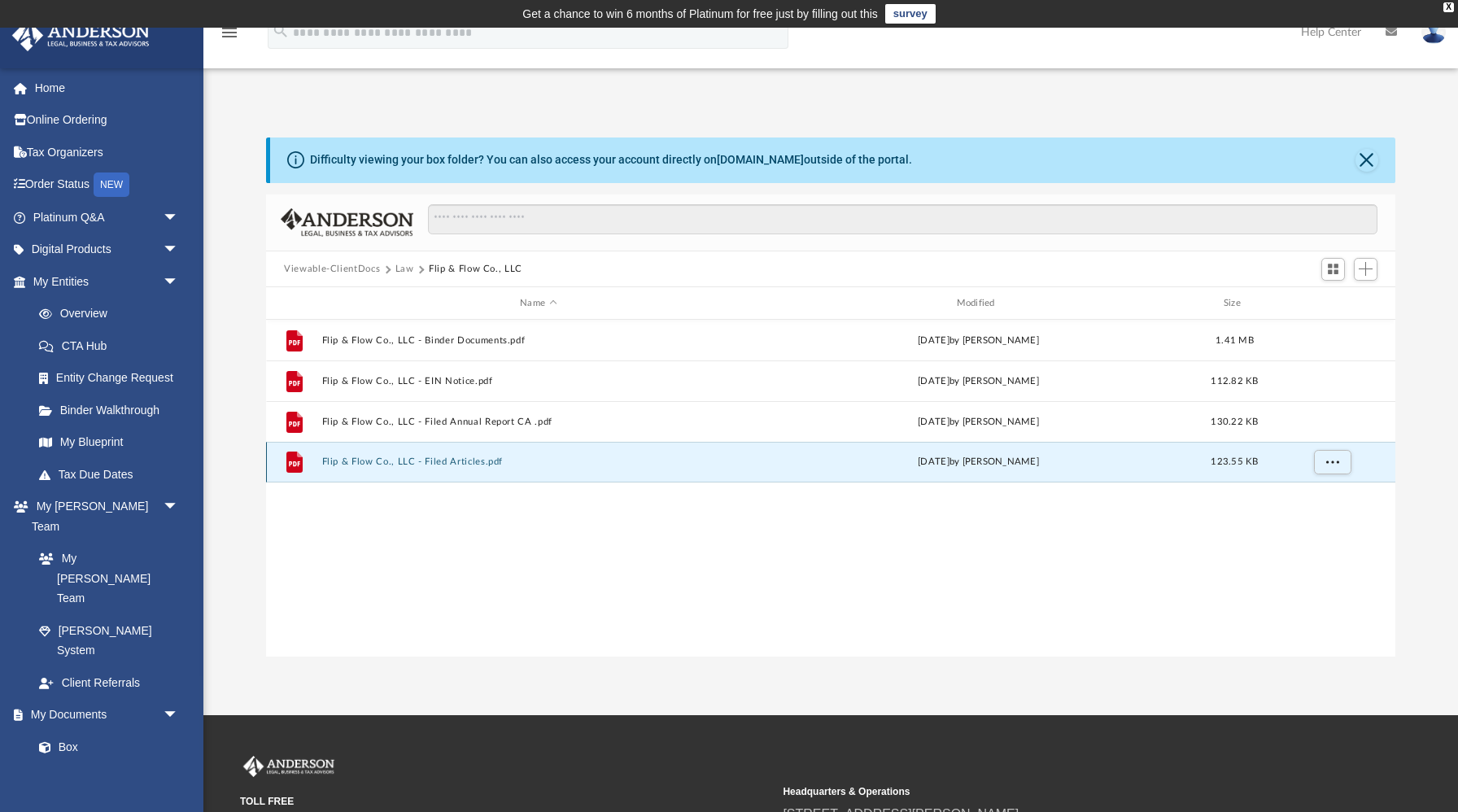
click at [398, 462] on button "Flip & Flow Co., LLC - Filed Articles.pdf" at bounding box center [538, 462] width 432 height 10
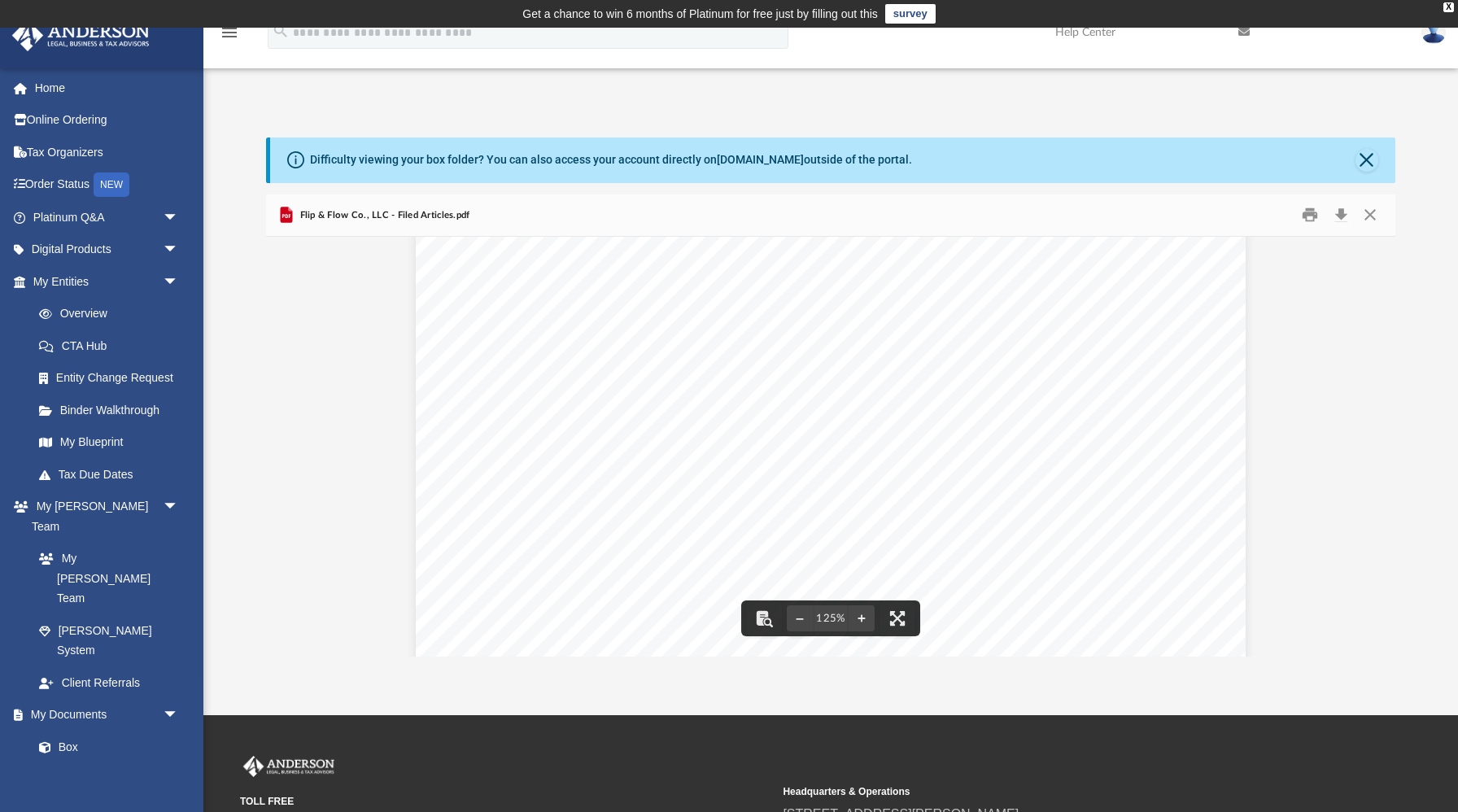
scroll to position [0, 0]
click at [1346, 208] on button "Download" at bounding box center [1341, 214] width 30 height 25
click at [1369, 160] on button "Close" at bounding box center [1367, 160] width 23 height 23
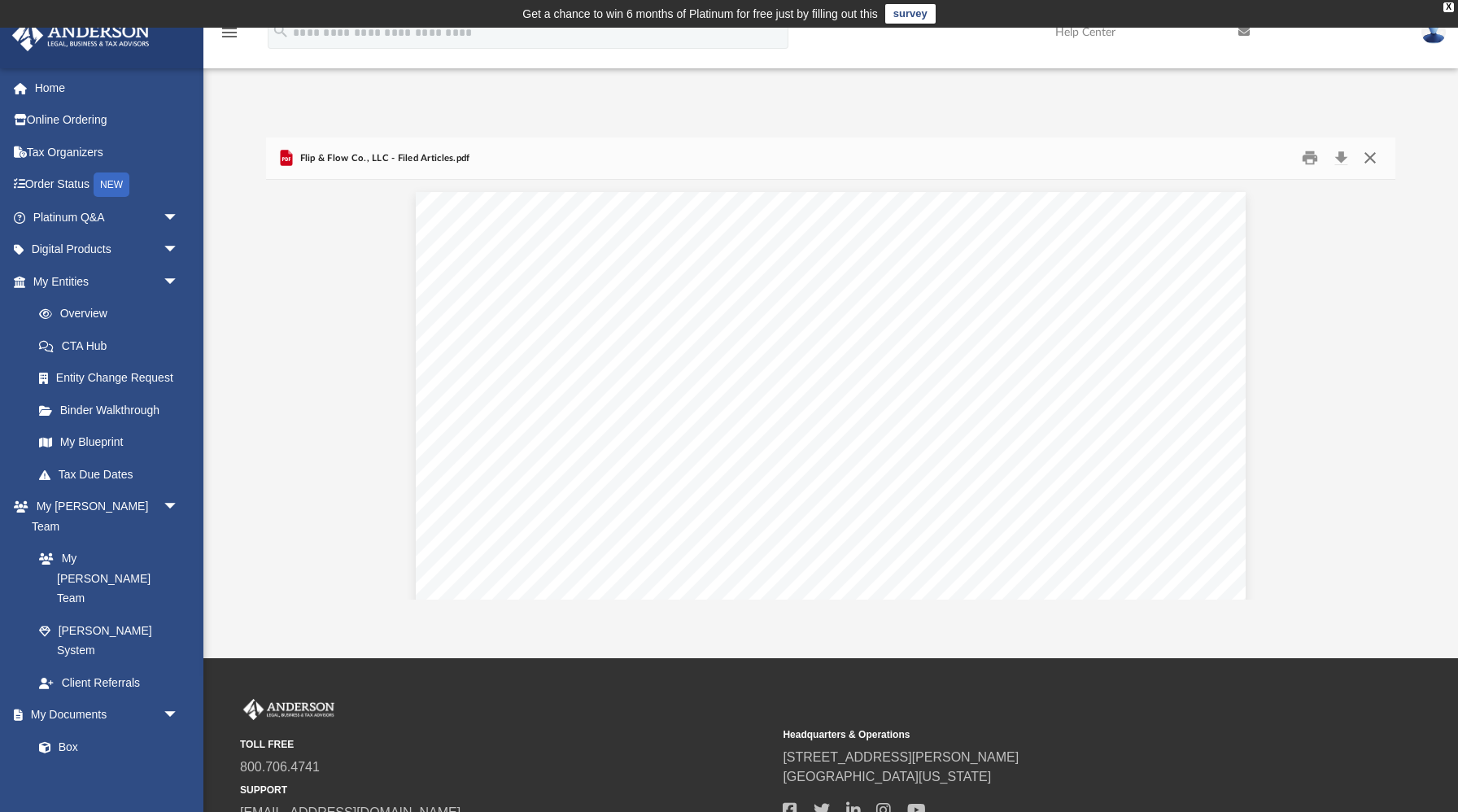
click at [1369, 160] on button "Close" at bounding box center [1371, 158] width 30 height 25
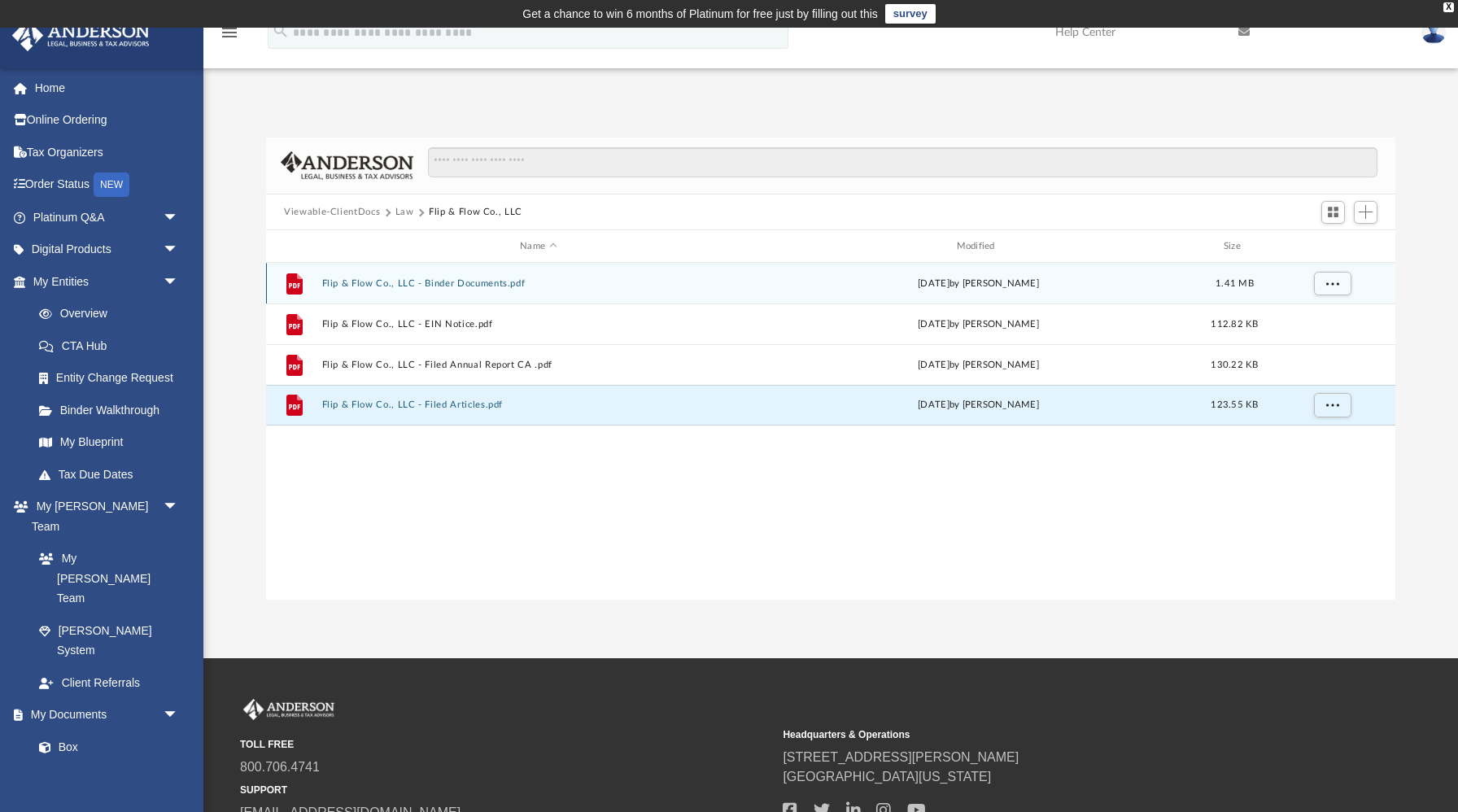
click at [471, 286] on button "Flip & Flow Co., LLC - Binder Documents.pdf" at bounding box center [538, 283] width 432 height 10
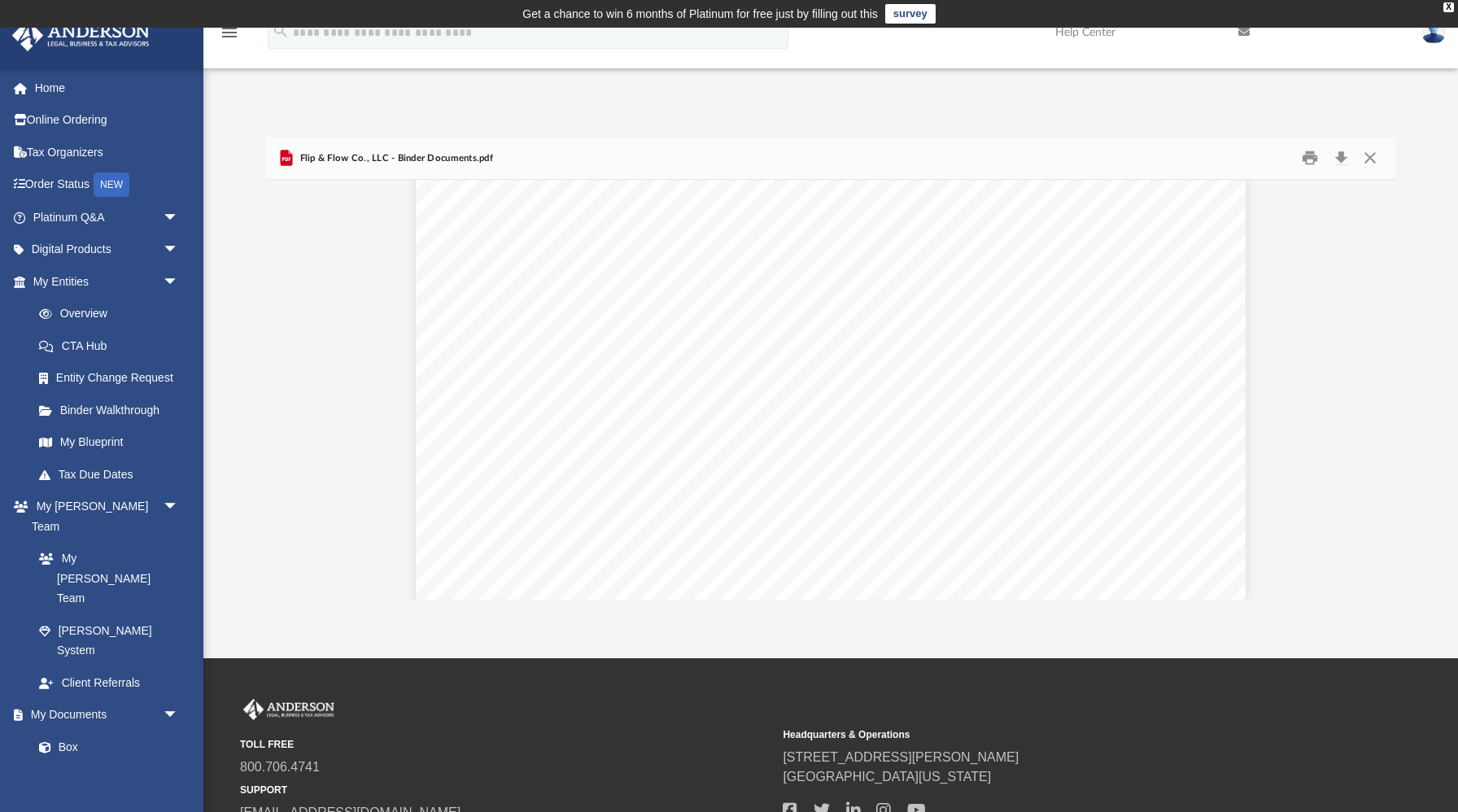
scroll to position [2562, 0]
click at [1345, 155] on button "Download" at bounding box center [1341, 158] width 30 height 25
